Goal: Transaction & Acquisition: Purchase product/service

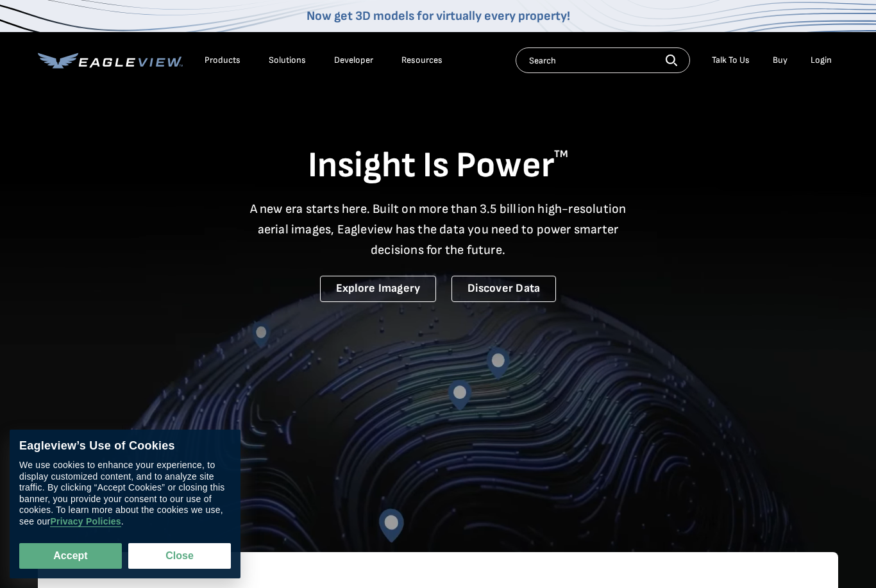
click at [823, 60] on div "Login" at bounding box center [820, 61] width 21 height 12
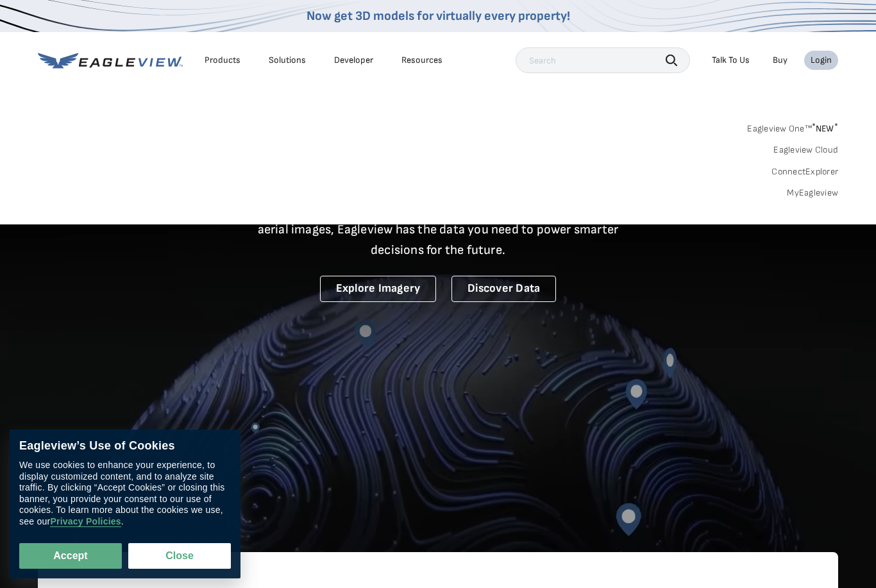
click at [814, 196] on link "MyEagleview" at bounding box center [812, 193] width 51 height 12
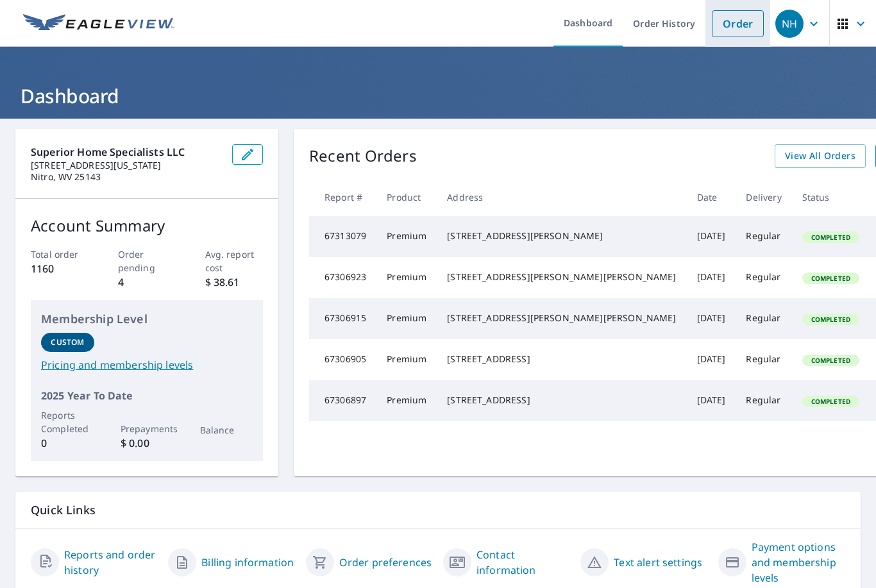
click at [740, 21] on link "Order" at bounding box center [738, 23] width 52 height 27
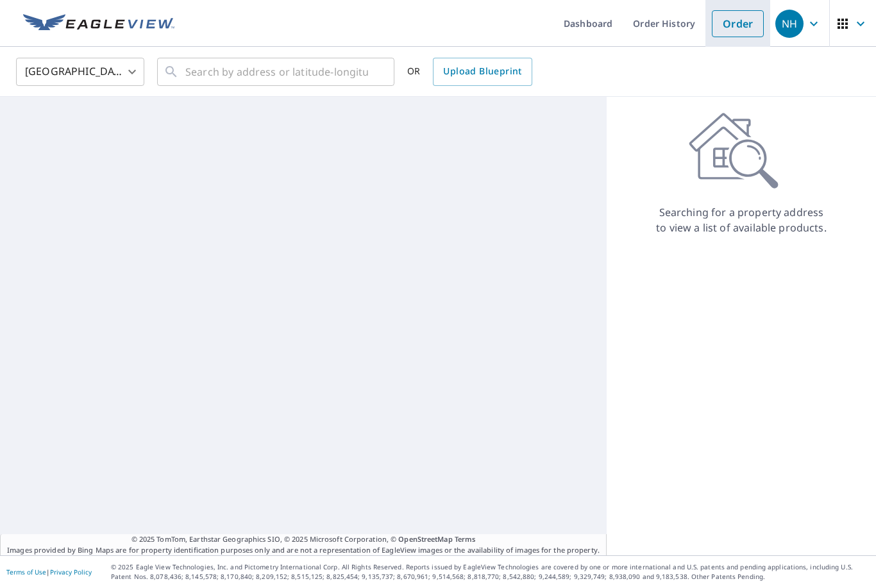
scroll to position [1, 0]
click at [323, 80] on input "text" at bounding box center [276, 72] width 183 height 36
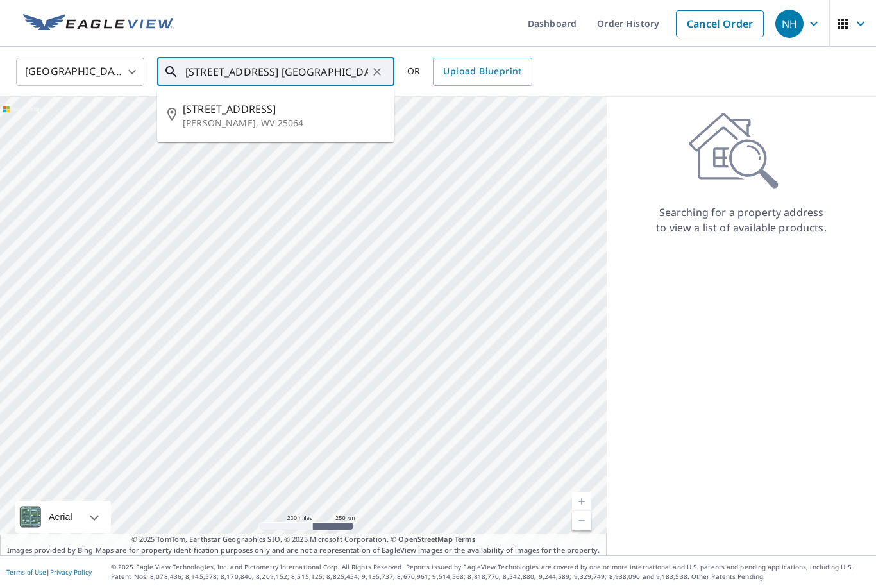
click at [203, 115] on span "312 22nd St" at bounding box center [283, 108] width 201 height 15
type input "312 22nd St Dunbar, WV 25064"
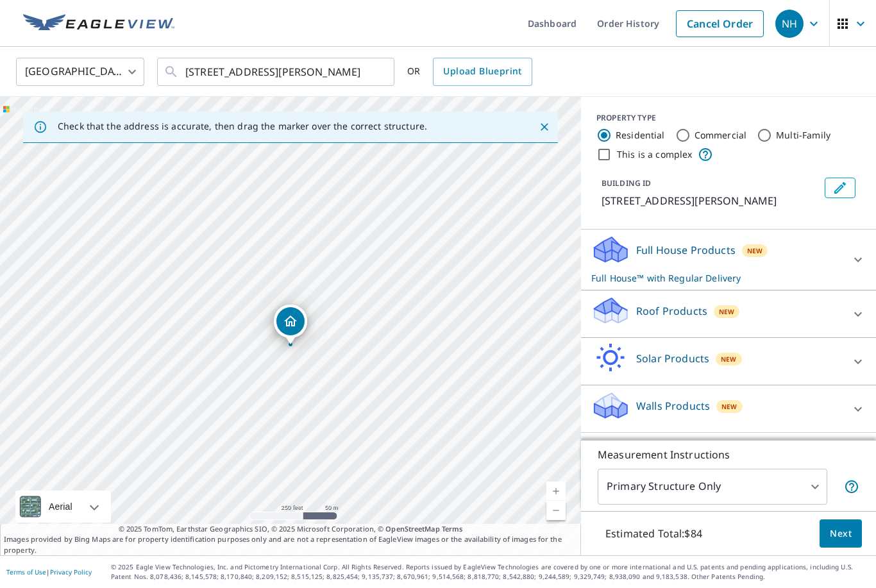
click at [871, 306] on div at bounding box center [858, 314] width 31 height 31
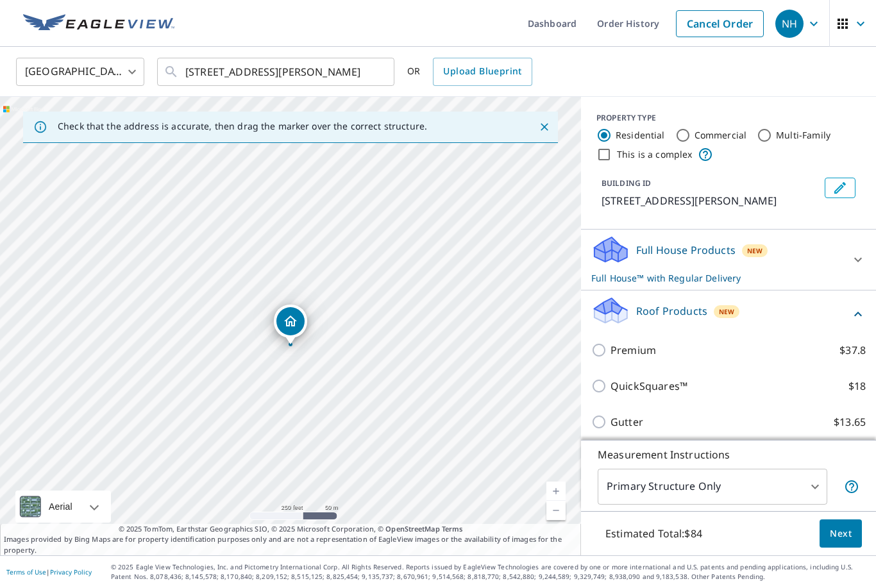
click at [603, 353] on input "Premium $37.8" at bounding box center [600, 349] width 19 height 15
checkbox input "true"
checkbox input "false"
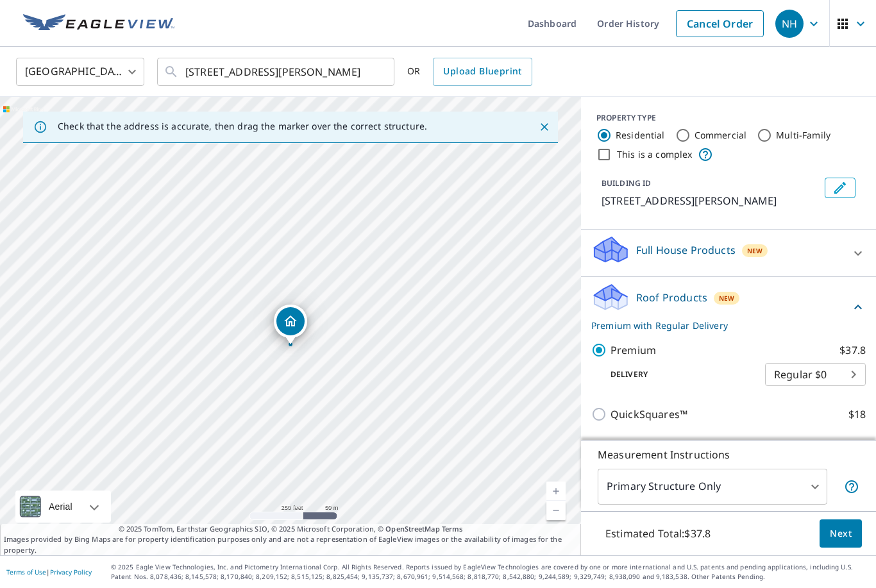
click at [812, 523] on body "NH NH Dashboard Order History Cancel Order NH United States US ​ 312 22nd St Du…" at bounding box center [438, 294] width 876 height 588
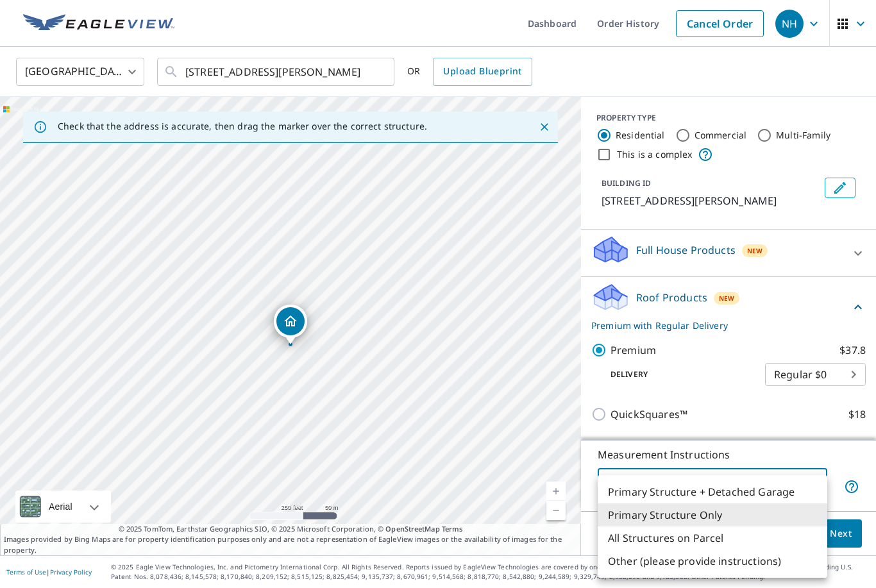
click at [719, 542] on li "All Structures on Parcel" at bounding box center [713, 537] width 230 height 23
type input "3"
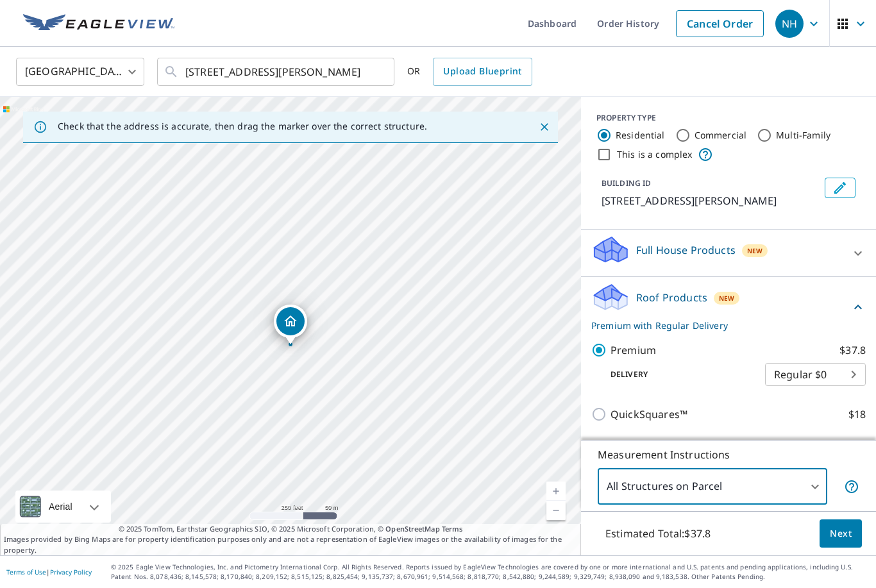
click at [846, 542] on span "Next" at bounding box center [841, 534] width 22 height 16
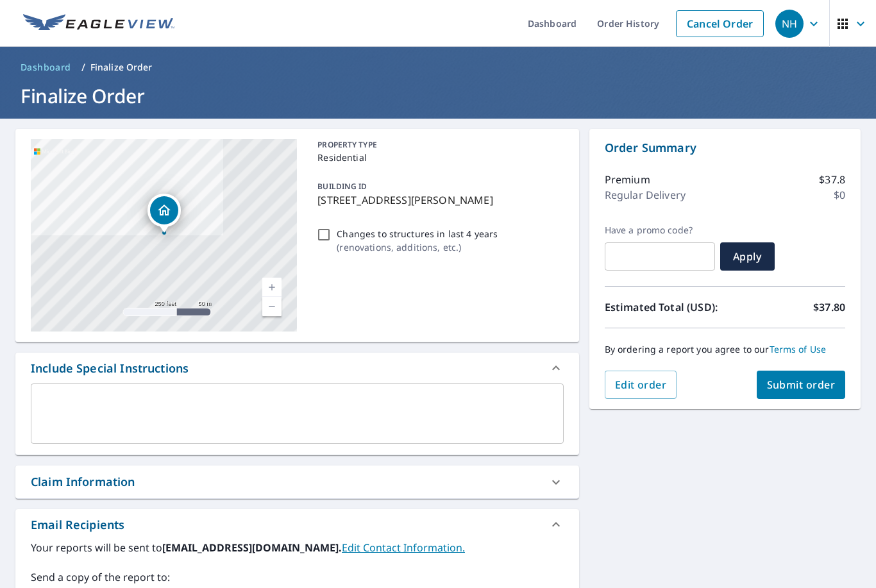
click at [826, 391] on button "Submit order" at bounding box center [801, 385] width 89 height 28
checkbox input "true"
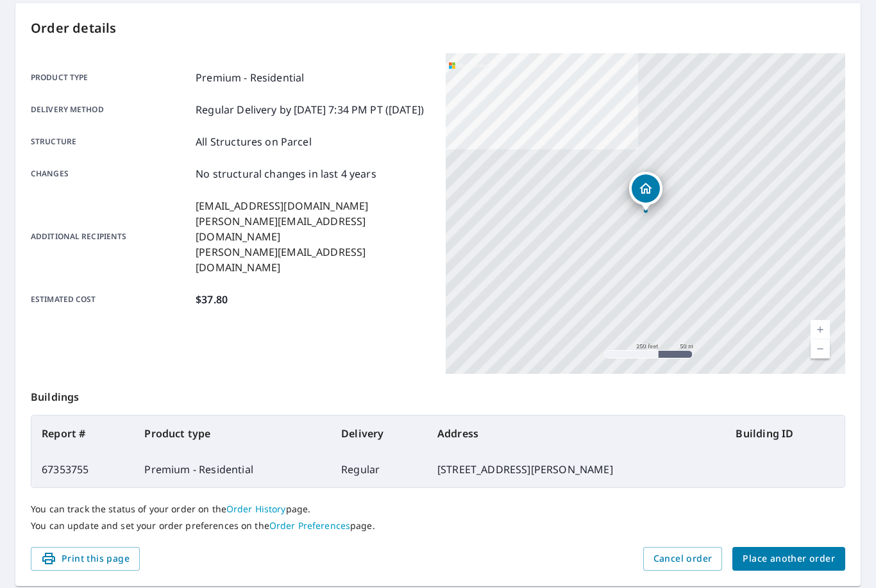
scroll to position [125, 0]
click at [811, 564] on span "Place another order" at bounding box center [788, 559] width 92 height 16
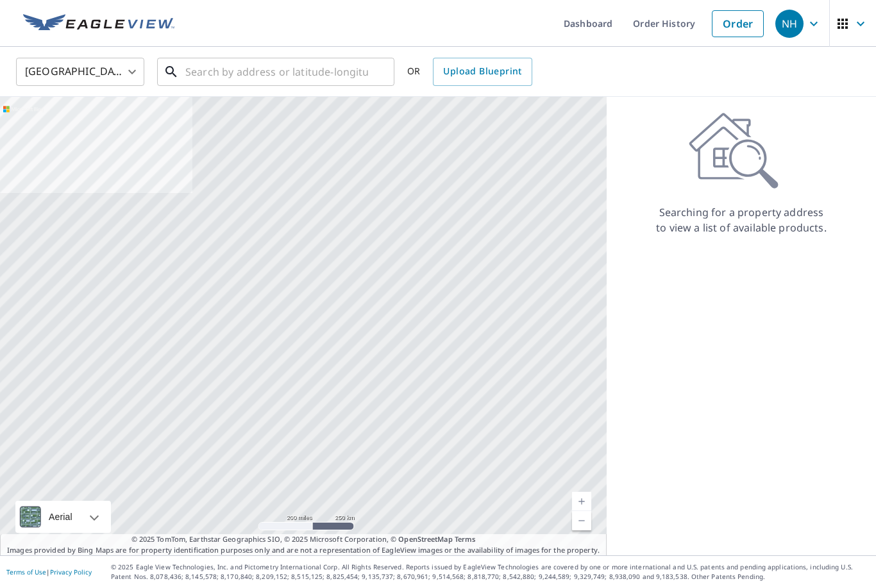
click at [323, 67] on input "text" at bounding box center [276, 72] width 183 height 36
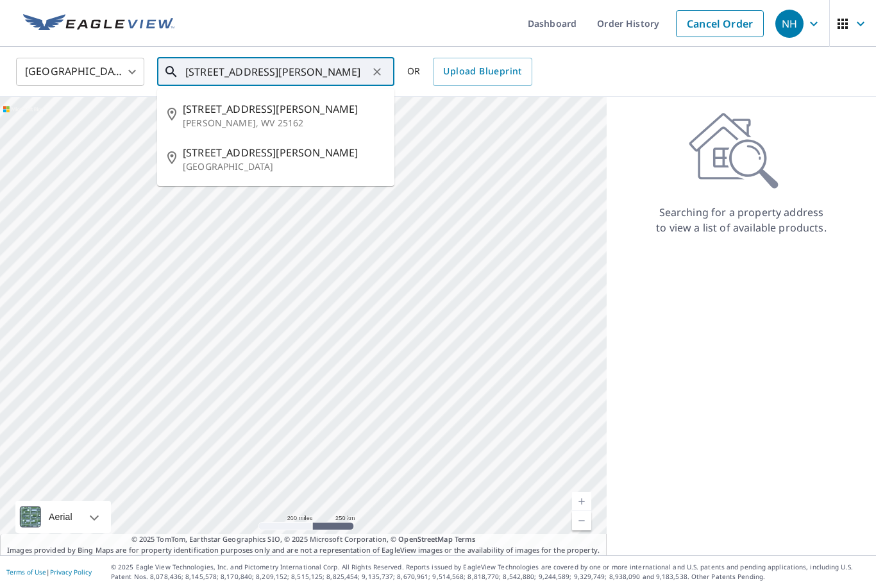
click at [227, 124] on p "Pratt, WV 25162" at bounding box center [283, 123] width 201 height 13
type input "513 Pratt Ave Pratt, WV 25162"
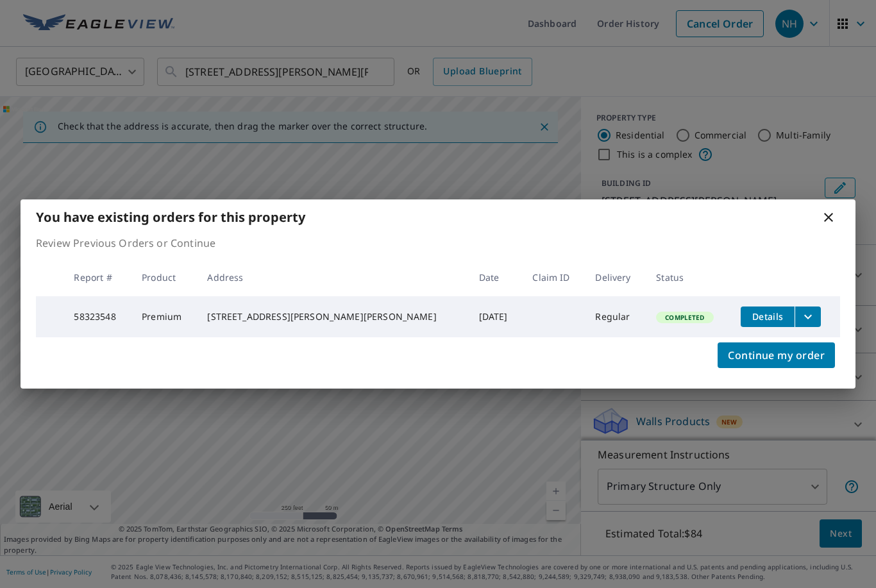
click at [835, 212] on icon at bounding box center [828, 217] width 15 height 15
